Goal: Information Seeking & Learning: Find specific fact

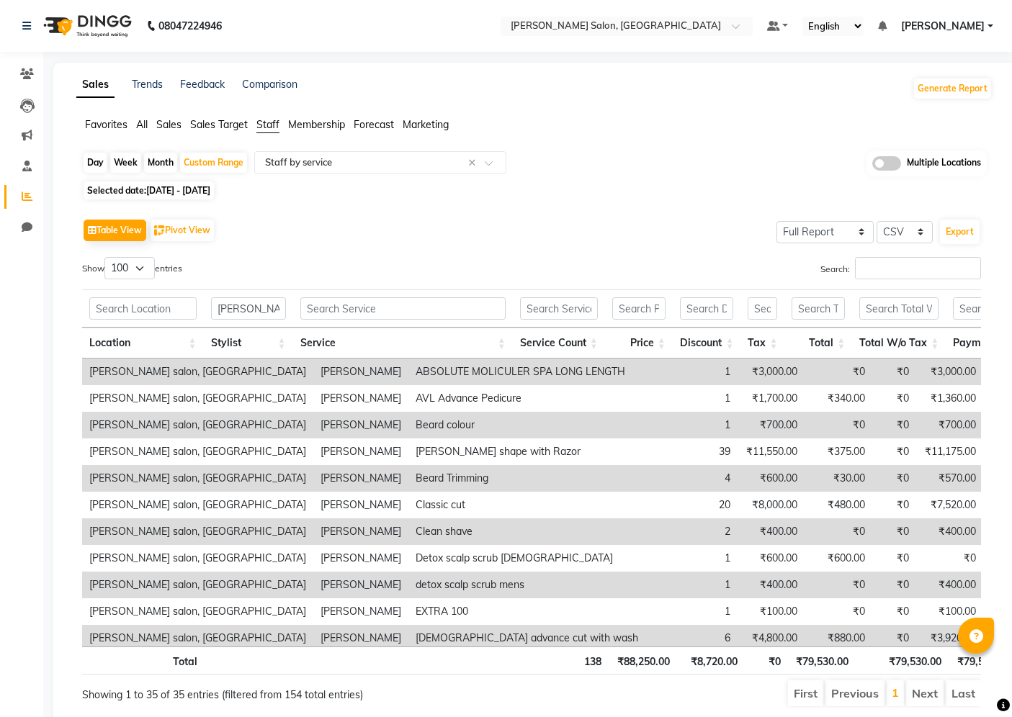
select select "full_report"
select select "csv"
select select "100"
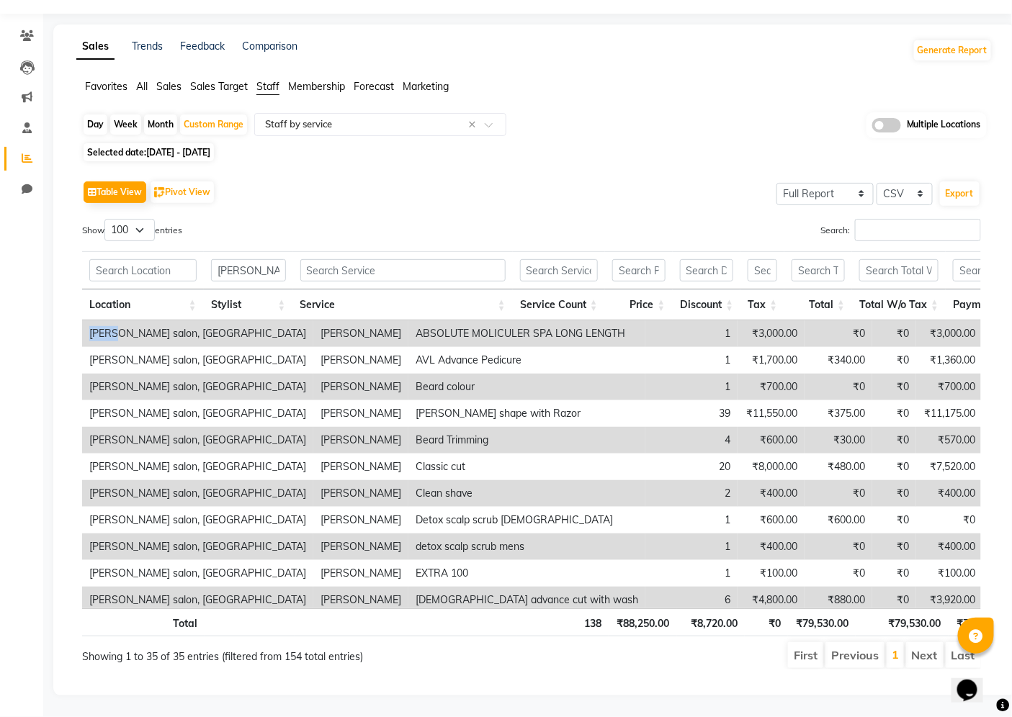
scroll to position [0, 205]
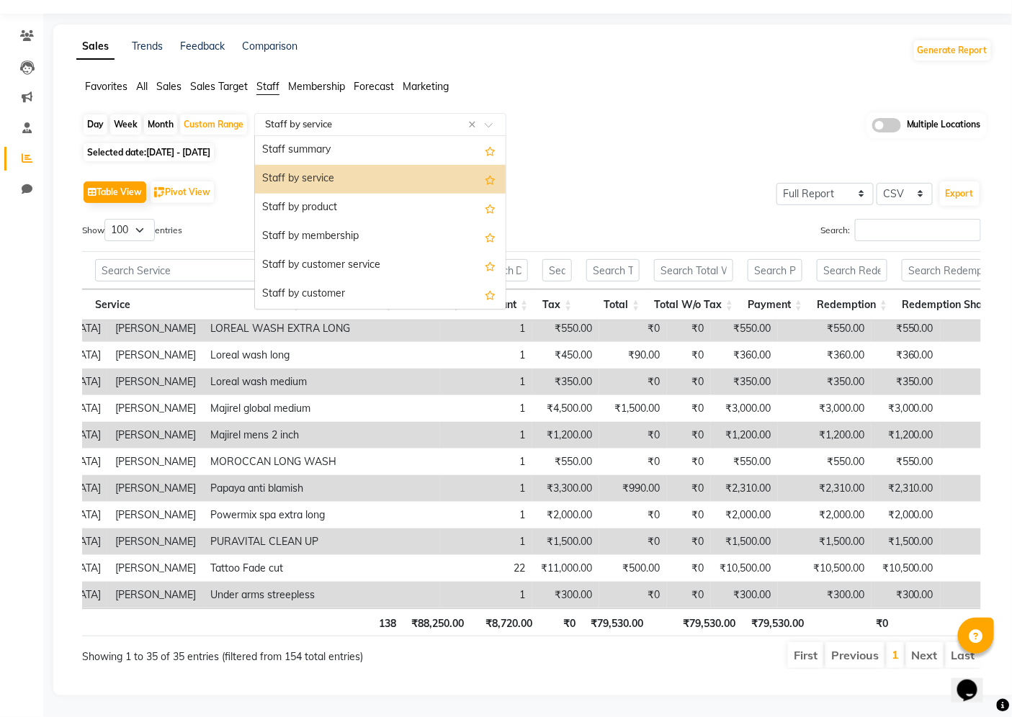
click at [387, 118] on input "text" at bounding box center [365, 124] width 207 height 14
click at [390, 199] on div "Staff by product" at bounding box center [380, 208] width 251 height 29
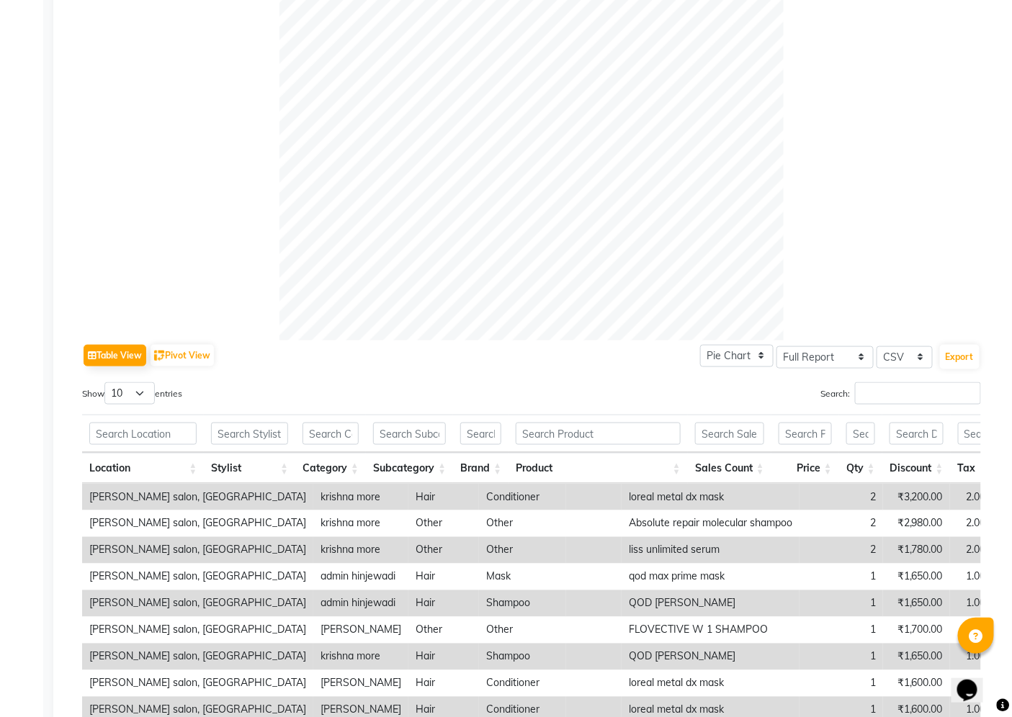
scroll to position [441, 0]
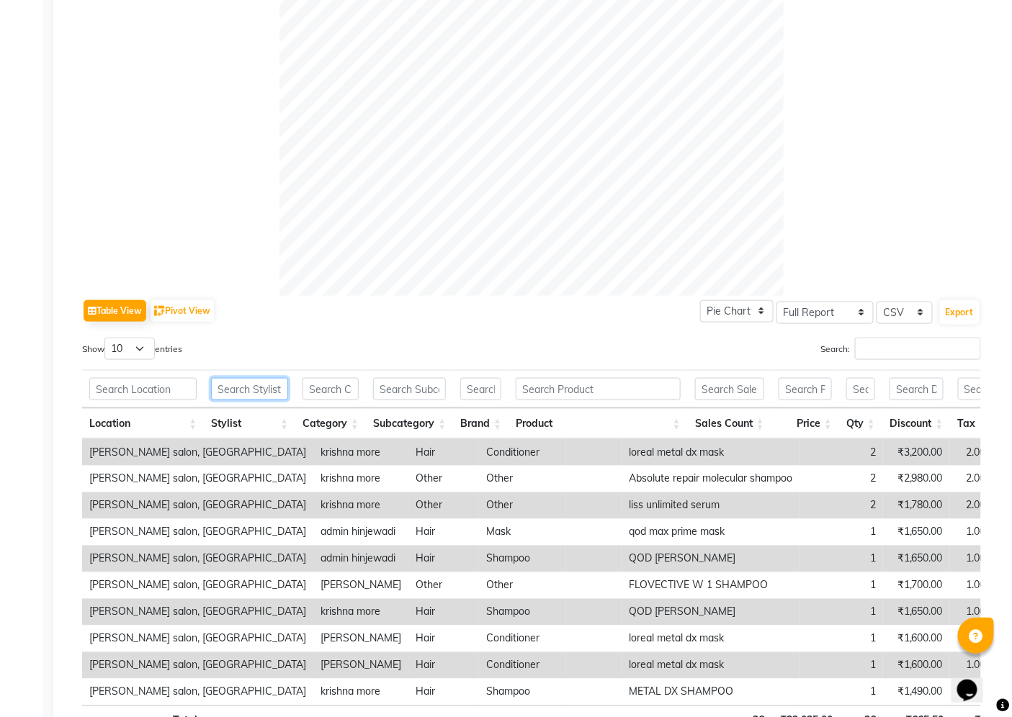
click at [255, 392] on input "text" at bounding box center [249, 389] width 77 height 22
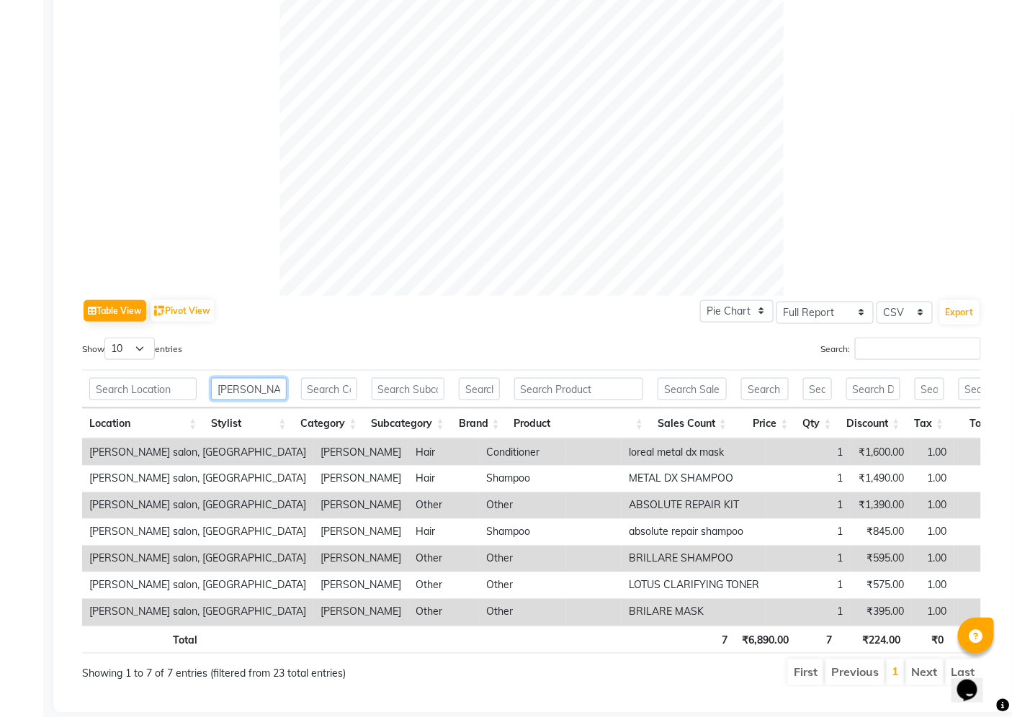
type input "[PERSON_NAME]"
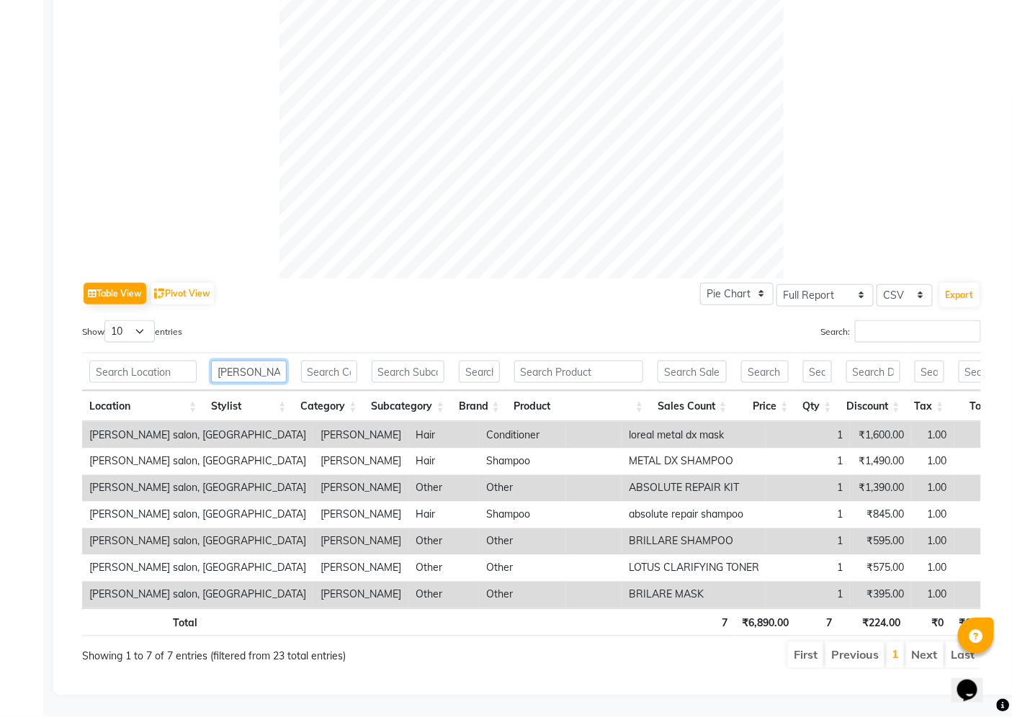
scroll to position [483, 0]
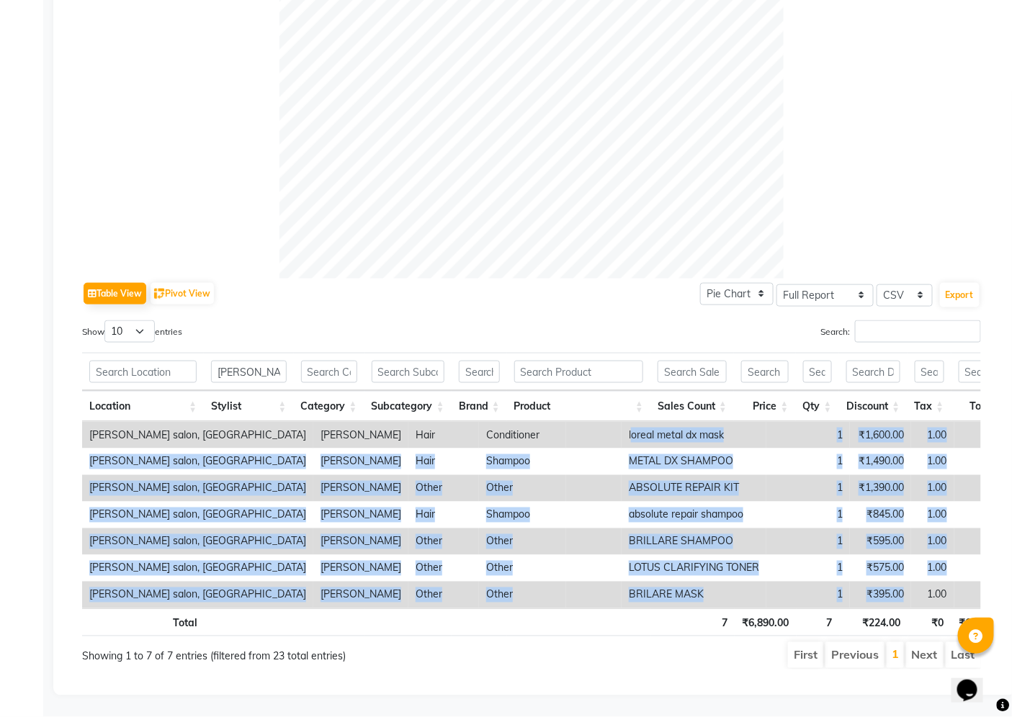
drag, startPoint x: 517, startPoint y: 408, endPoint x: 793, endPoint y: 573, distance: 321.4
click at [788, 571] on tbody "[PERSON_NAME] salon, Hinjewadi [PERSON_NAME] Hair Conditioner loreal metal dx m…" at bounding box center [604, 515] width 1045 height 187
copy tbody "oreal metal dx mask 1 ₹1,600.00 1.00 ₹80.00 ₹0 ₹1,520.00 [PERSON_NAME] salon, H…"
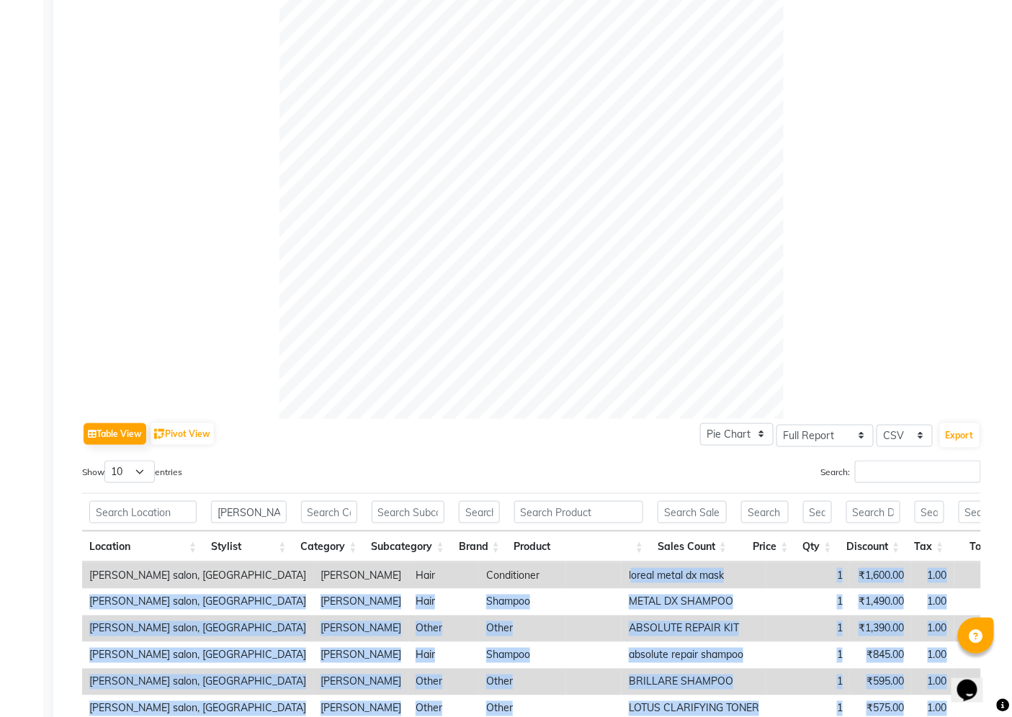
scroll to position [82, 0]
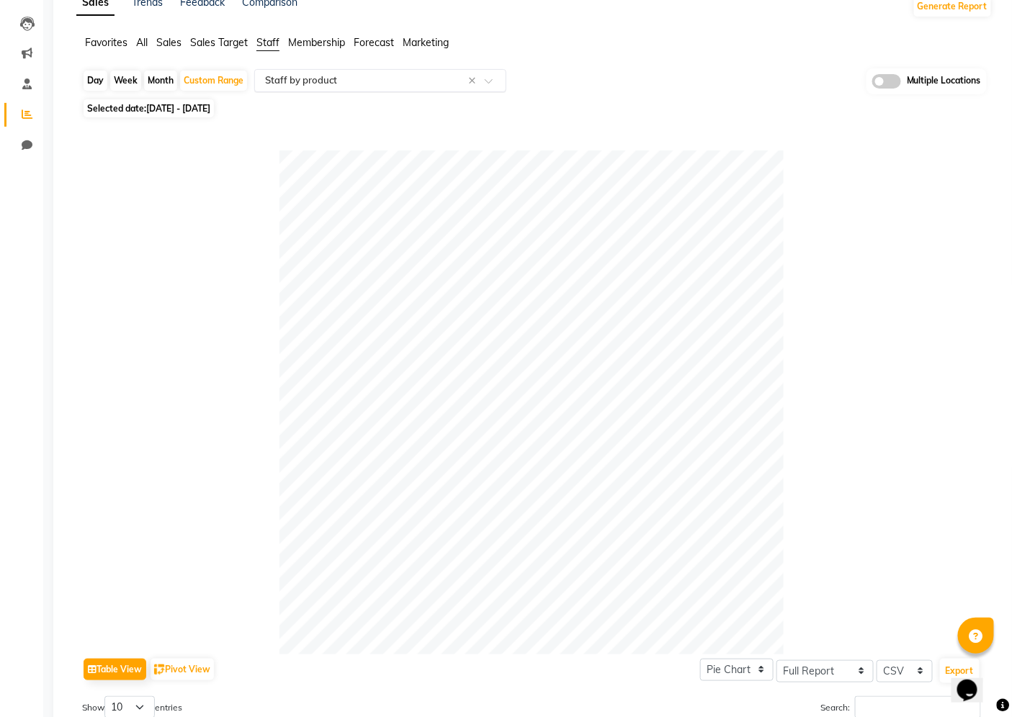
click at [430, 83] on input "text" at bounding box center [365, 80] width 207 height 14
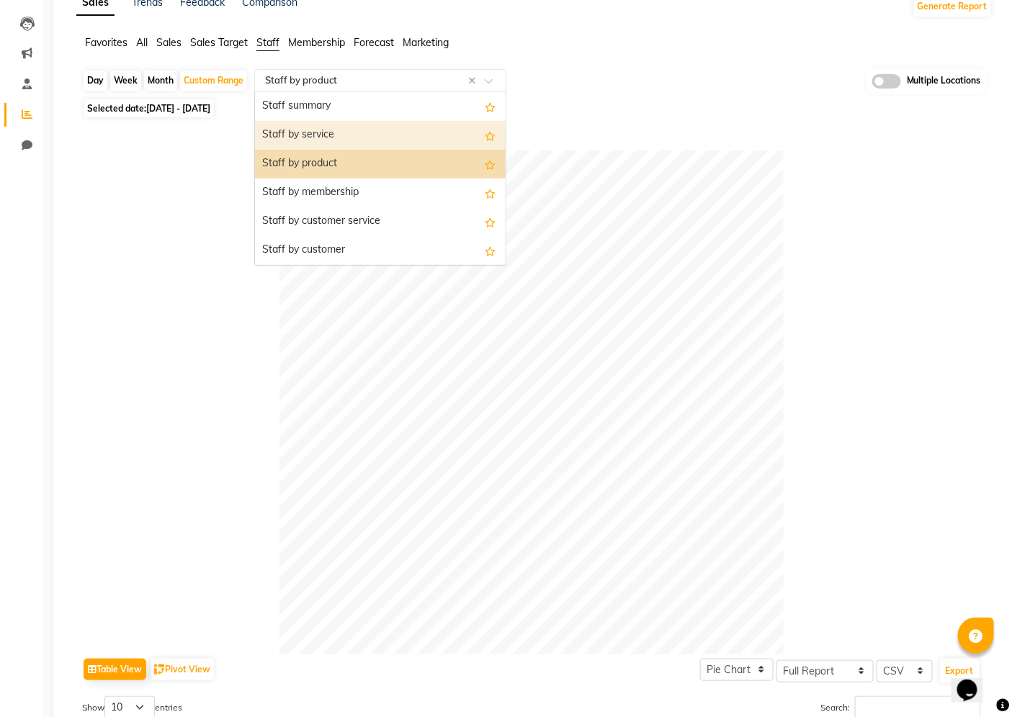
click at [421, 126] on div "Staff by service" at bounding box center [380, 135] width 251 height 29
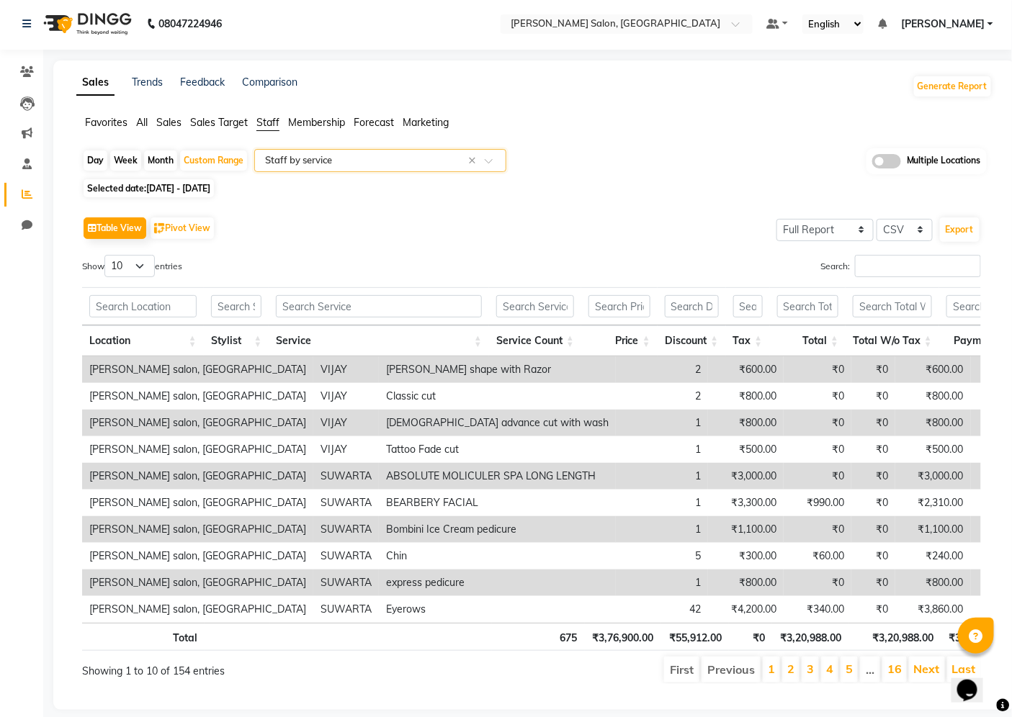
scroll to position [40, 0]
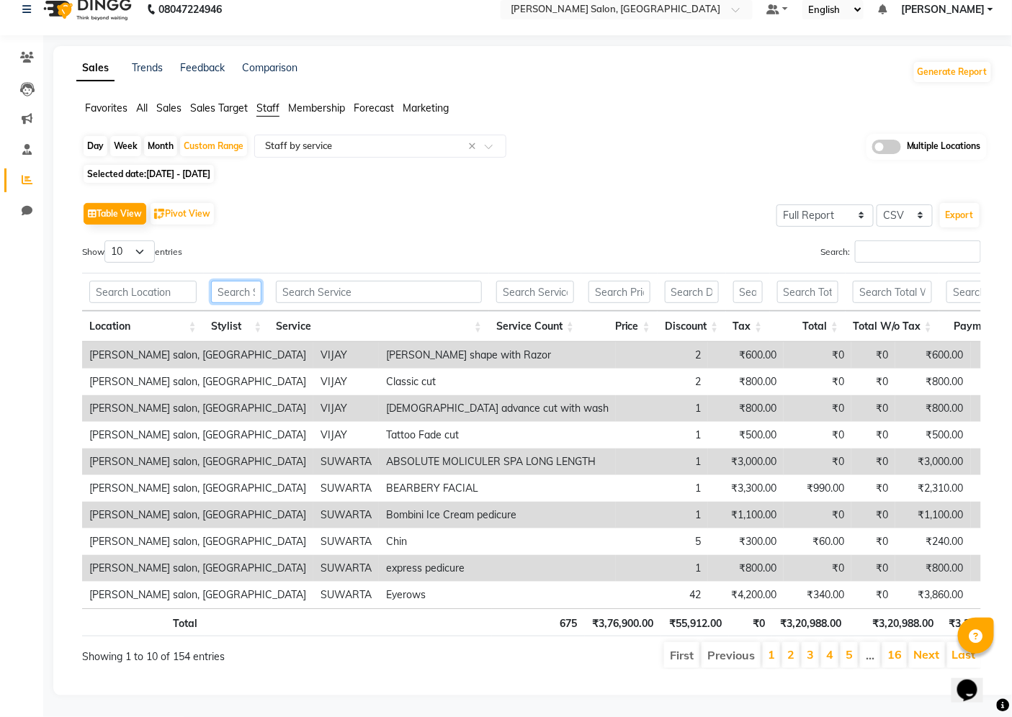
click at [225, 281] on input "text" at bounding box center [236, 292] width 51 height 22
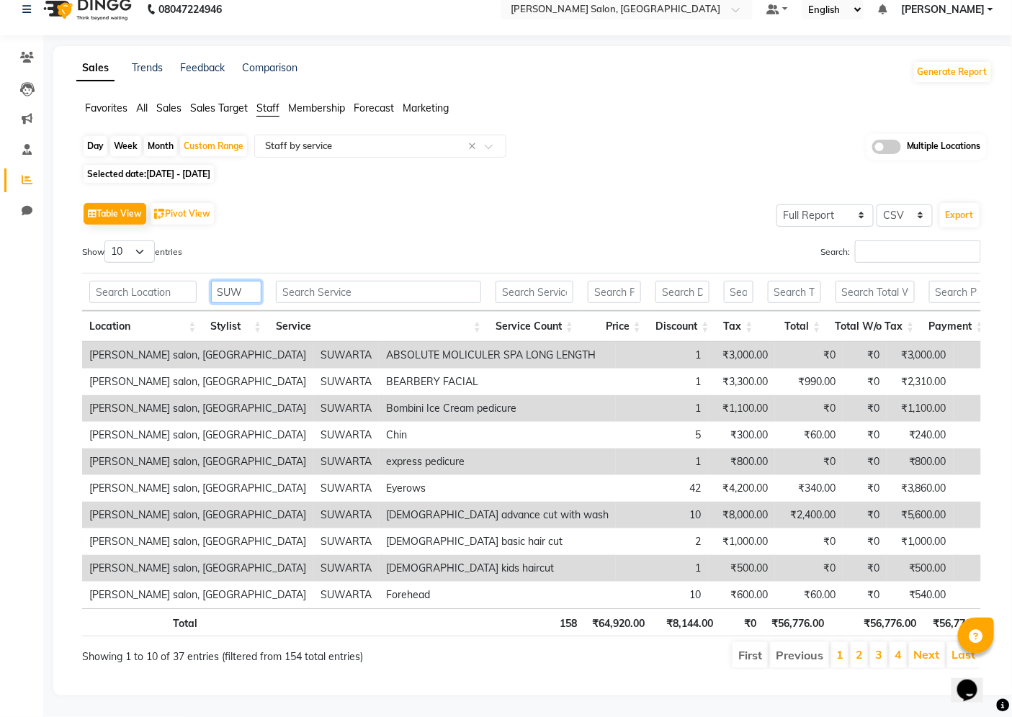
type input "SUW"
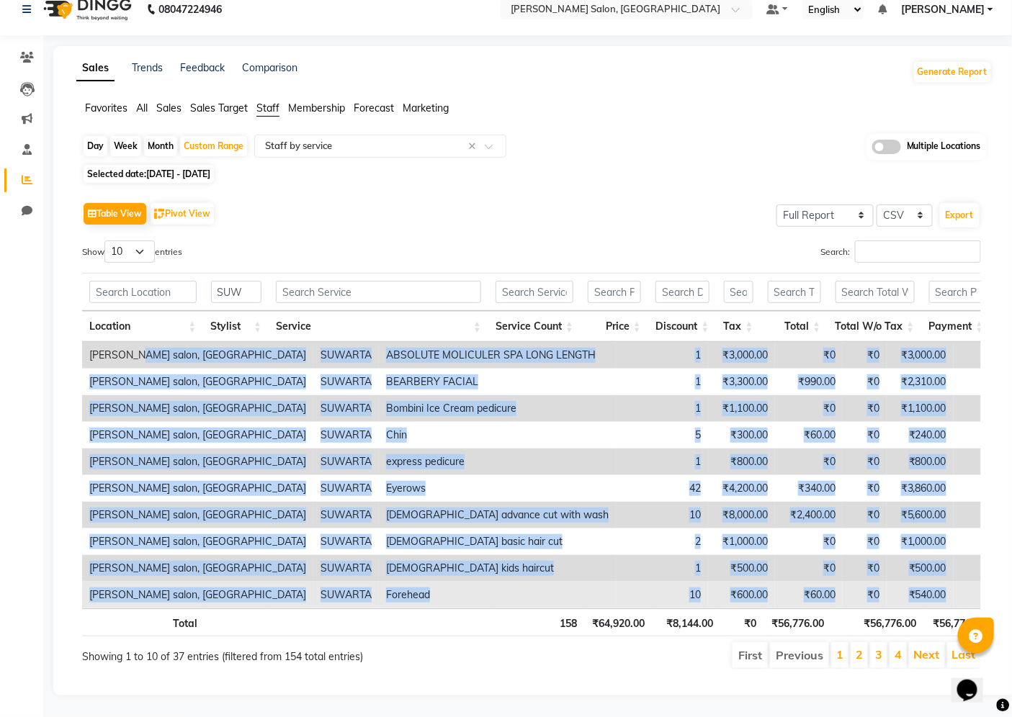
drag, startPoint x: 144, startPoint y: 332, endPoint x: 918, endPoint y: 578, distance: 811.6
click at [918, 580] on tbody "[PERSON_NAME] salon, Hinjewadi SUWARTA ABSOLUTE MOLICULER SPA LONG LENGTH 1 ₹3,…" at bounding box center [743, 475] width 1322 height 266
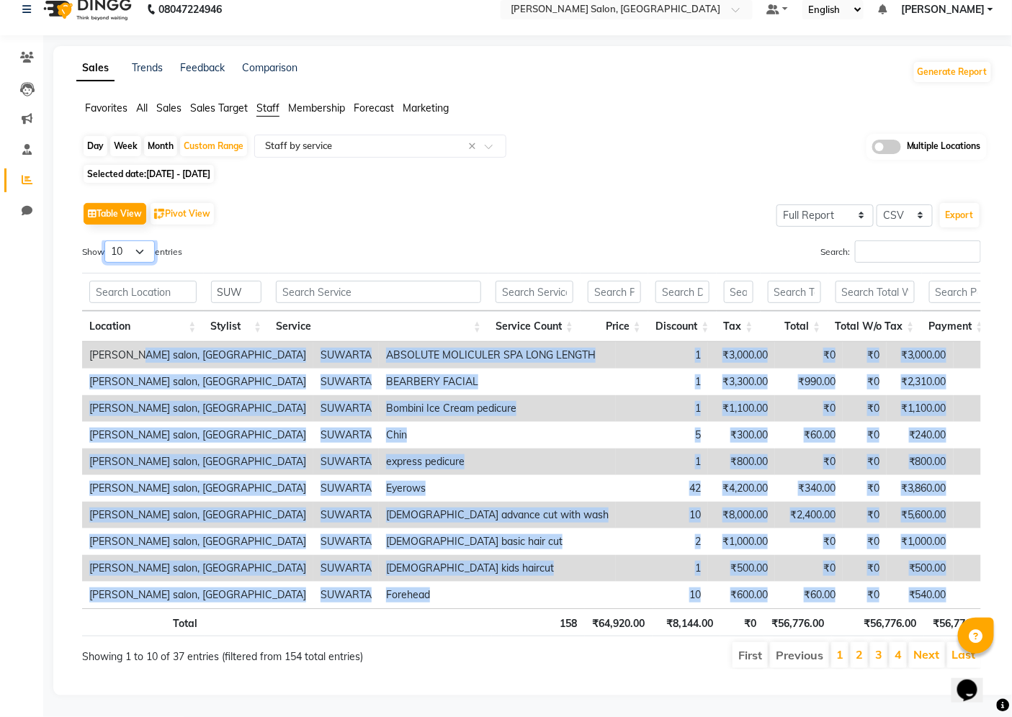
click at [144, 241] on select "10 25 50 100" at bounding box center [129, 252] width 50 height 22
select select "100"
click at [107, 241] on select "10 25 50 100" at bounding box center [129, 252] width 50 height 22
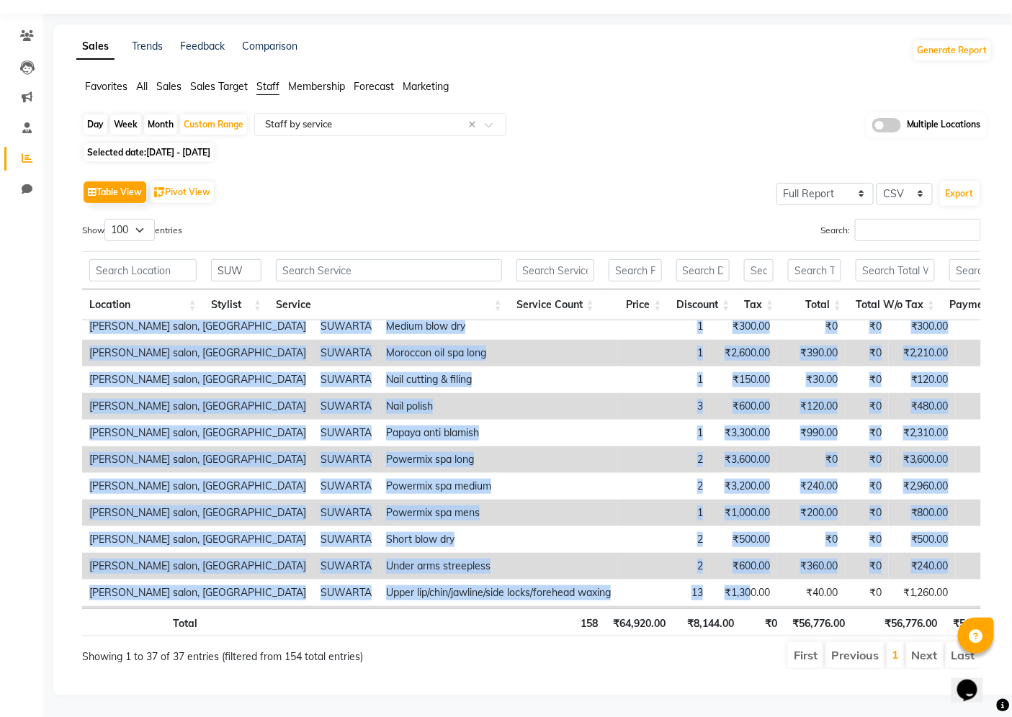
scroll to position [709, 0]
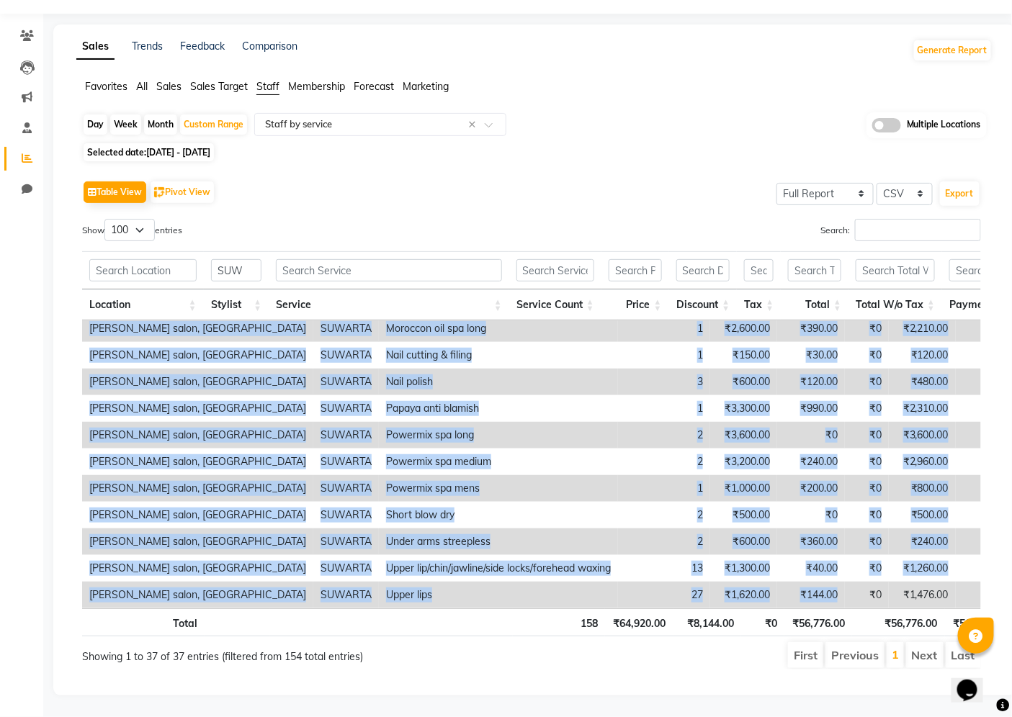
drag, startPoint x: 210, startPoint y: 328, endPoint x: 763, endPoint y: 585, distance: 610.3
click at [764, 587] on tbody "[PERSON_NAME] salon, Hinjewadi SUWARTA ABSOLUTE MOLICULER SPA LONG LENGTH 1 ₹3,…" at bounding box center [744, 116] width 1324 height 986
copy tbody "LOREMIP DOLORSIT AMETCONSE ADI ELIT SEDDOE 0 ₹0,295.24 ₹3 ₹6 ₹3,233.29 ₹5,664.2…"
click at [618, 369] on td "3" at bounding box center [664, 382] width 92 height 27
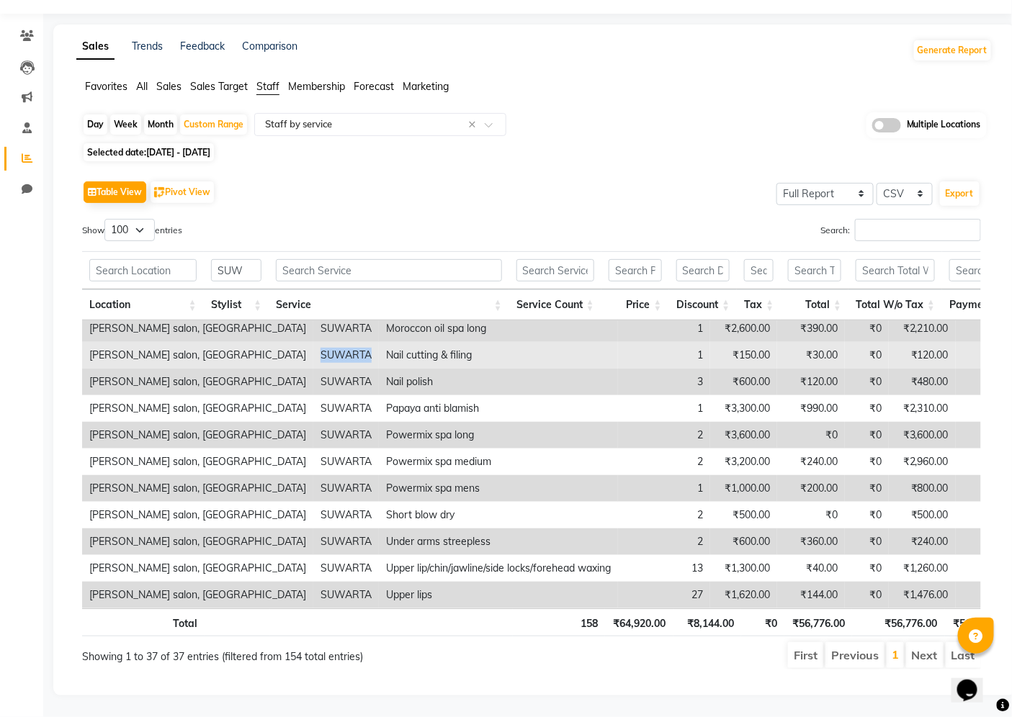
drag, startPoint x: 212, startPoint y: 330, endPoint x: 270, endPoint y: 333, distance: 57.7
click at [270, 342] on tr "[PERSON_NAME] salon, Hinjewadi SUWARTA Nail cutting & filing 1 ₹150.00 ₹30.00 ₹…" at bounding box center [744, 355] width 1324 height 27
copy td "SUWARTA"
